Goal: Unclear

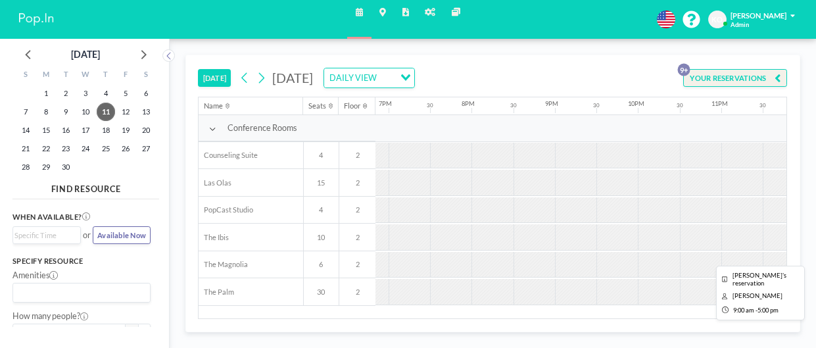
scroll to position [0, 1585]
click at [262, 84] on icon at bounding box center [261, 78] width 10 height 16
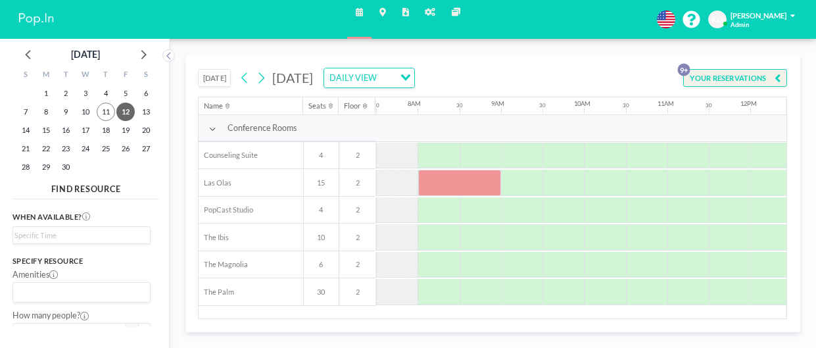
scroll to position [0, 631]
click at [437, 185] on div at bounding box center [452, 183] width 84 height 26
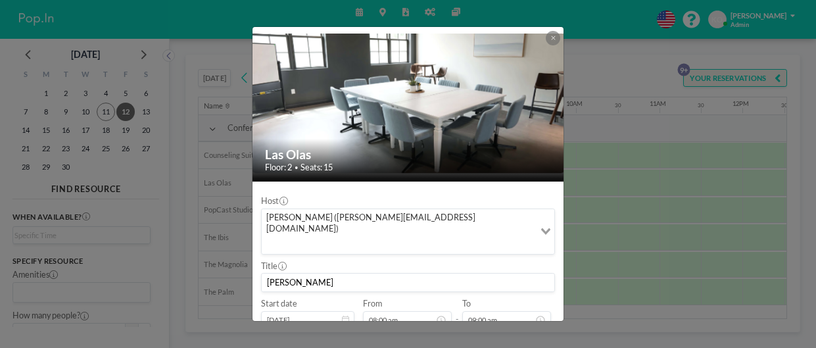
click at [552, 37] on icon at bounding box center [553, 38] width 4 height 4
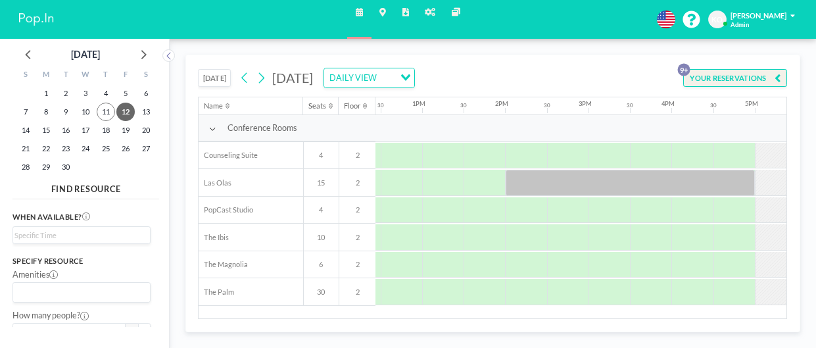
scroll to position [0, 1053]
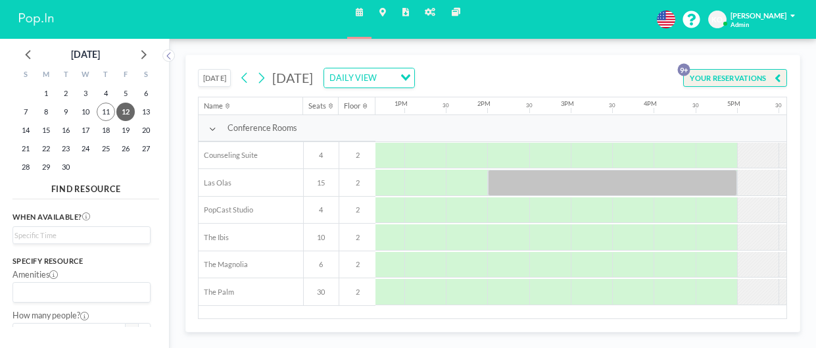
click at [636, 185] on div at bounding box center [613, 183] width 250 height 26
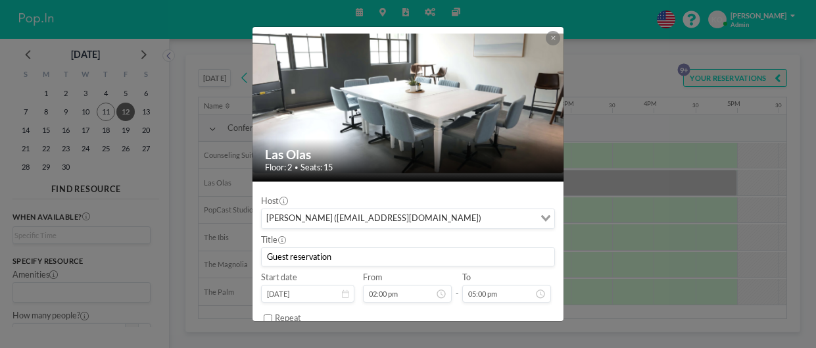
click at [551, 41] on button at bounding box center [553, 38] width 14 height 14
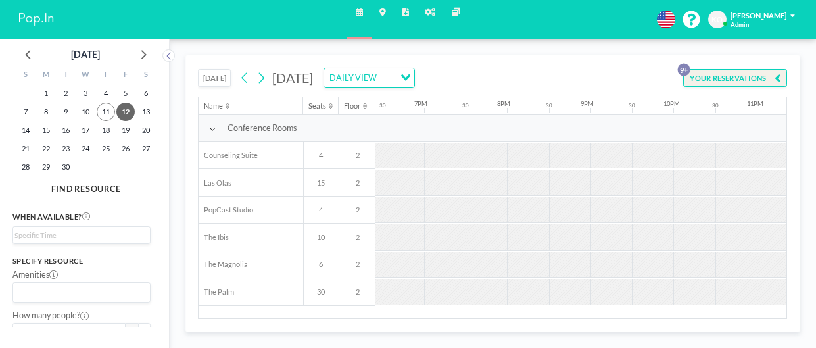
scroll to position [0, 1546]
click at [650, 231] on div at bounding box center [638, 237] width 41 height 26
click at [263, 80] on icon at bounding box center [262, 77] width 6 height 11
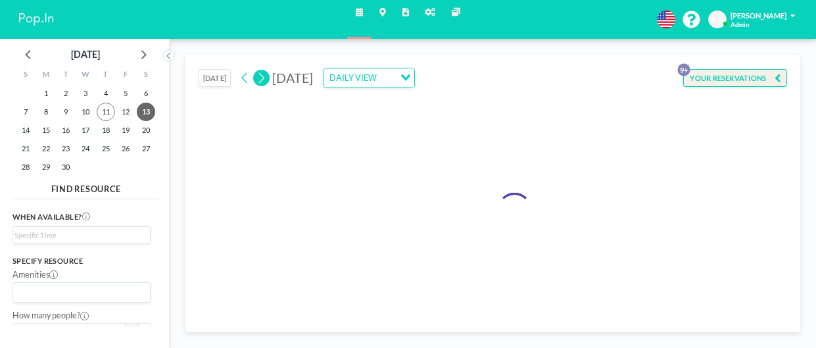
click at [263, 80] on icon at bounding box center [262, 77] width 6 height 11
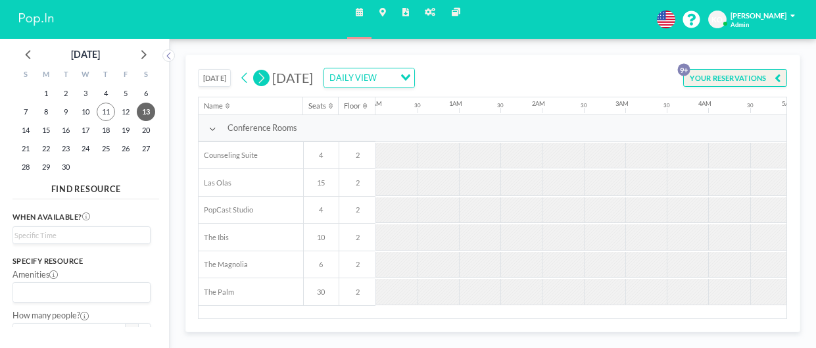
scroll to position [0, 0]
click at [263, 80] on icon at bounding box center [262, 77] width 6 height 11
click at [253, 70] on button at bounding box center [261, 78] width 16 height 16
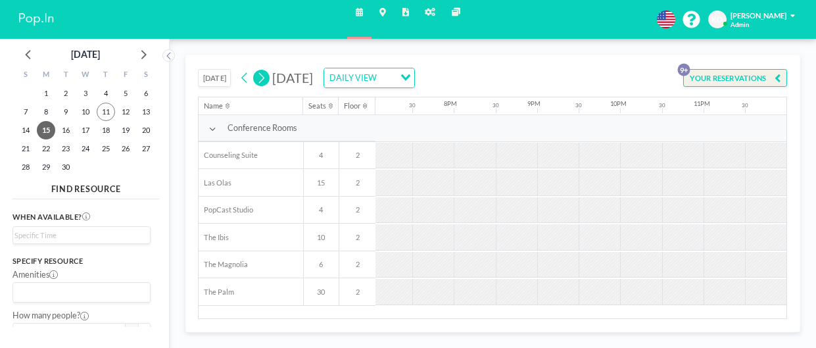
click at [253, 70] on button at bounding box center [261, 78] width 16 height 16
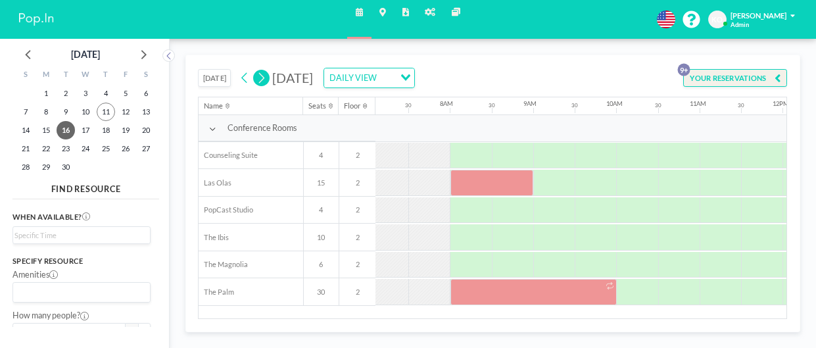
scroll to position [0, 592]
click at [253, 70] on button at bounding box center [261, 78] width 16 height 16
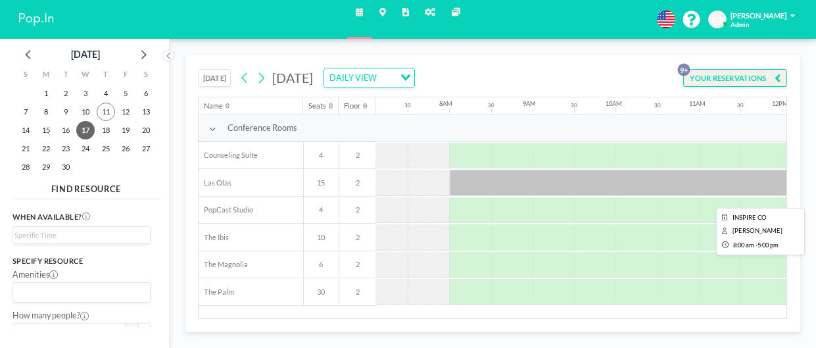
click at [469, 179] on div at bounding box center [824, 183] width 749 height 26
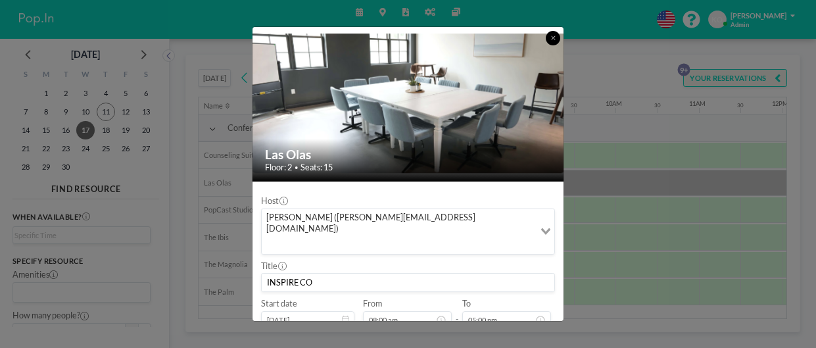
click at [555, 36] on icon at bounding box center [553, 38] width 5 height 6
